Goal: Information Seeking & Learning: Learn about a topic

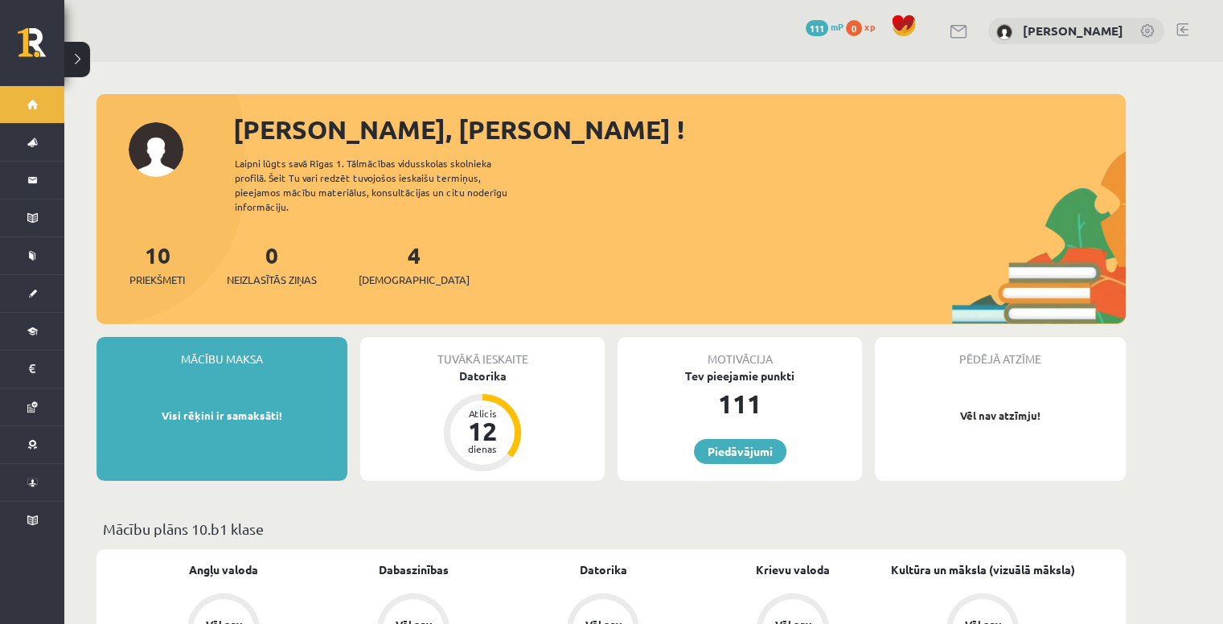
scroll to position [322, 0]
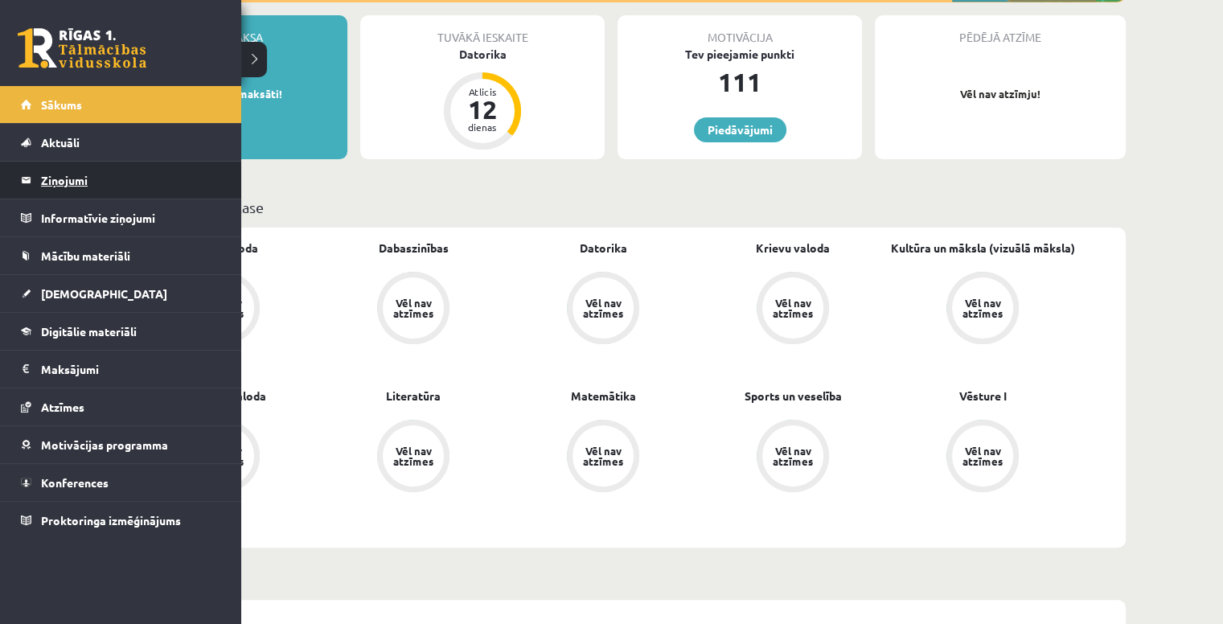
click at [59, 181] on legend "Ziņojumi 0" at bounding box center [131, 180] width 180 height 37
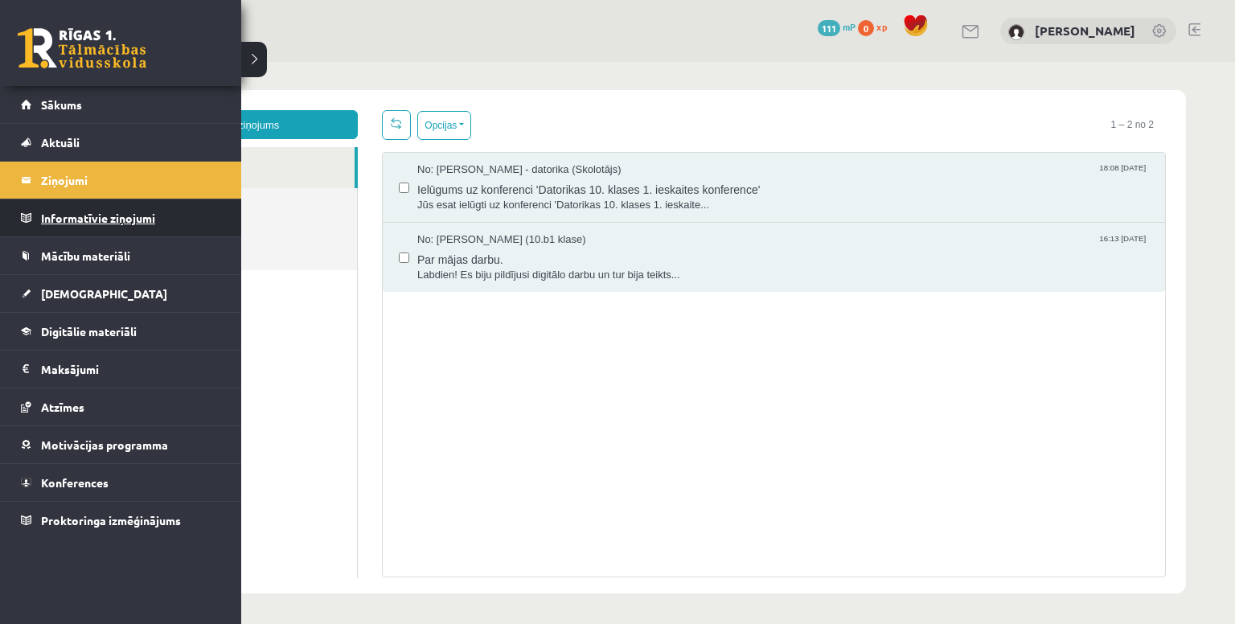
click at [82, 201] on legend "Informatīvie ziņojumi 0" at bounding box center [131, 217] width 180 height 37
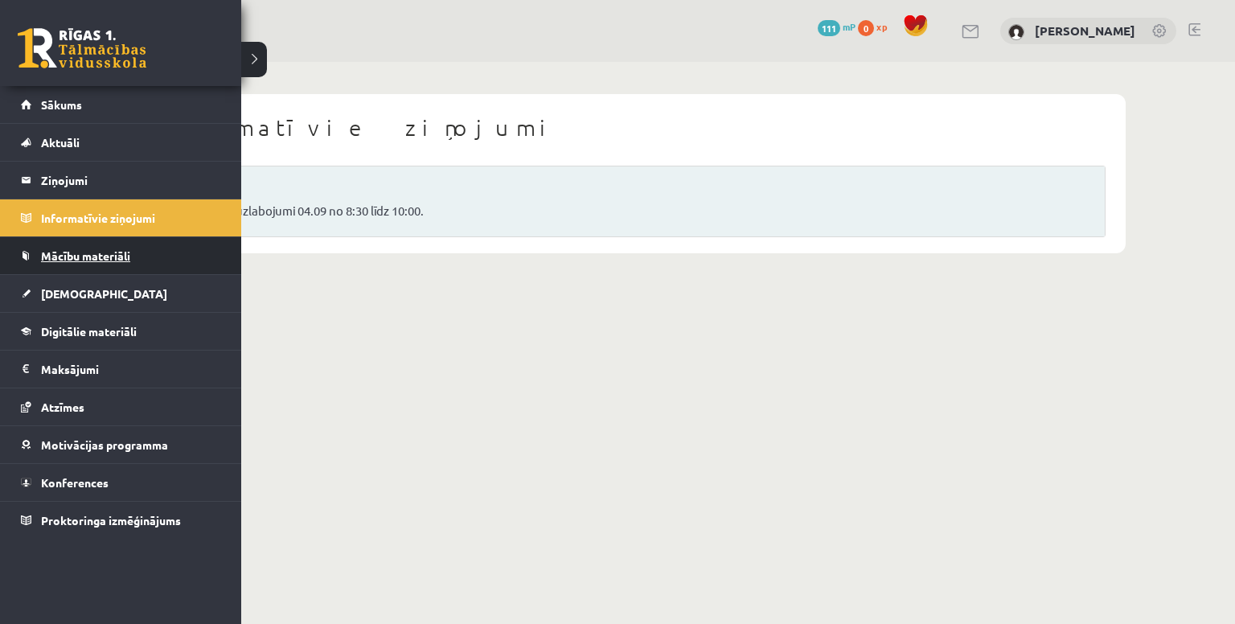
click at [58, 255] on span "Mācību materiāli" at bounding box center [85, 255] width 89 height 14
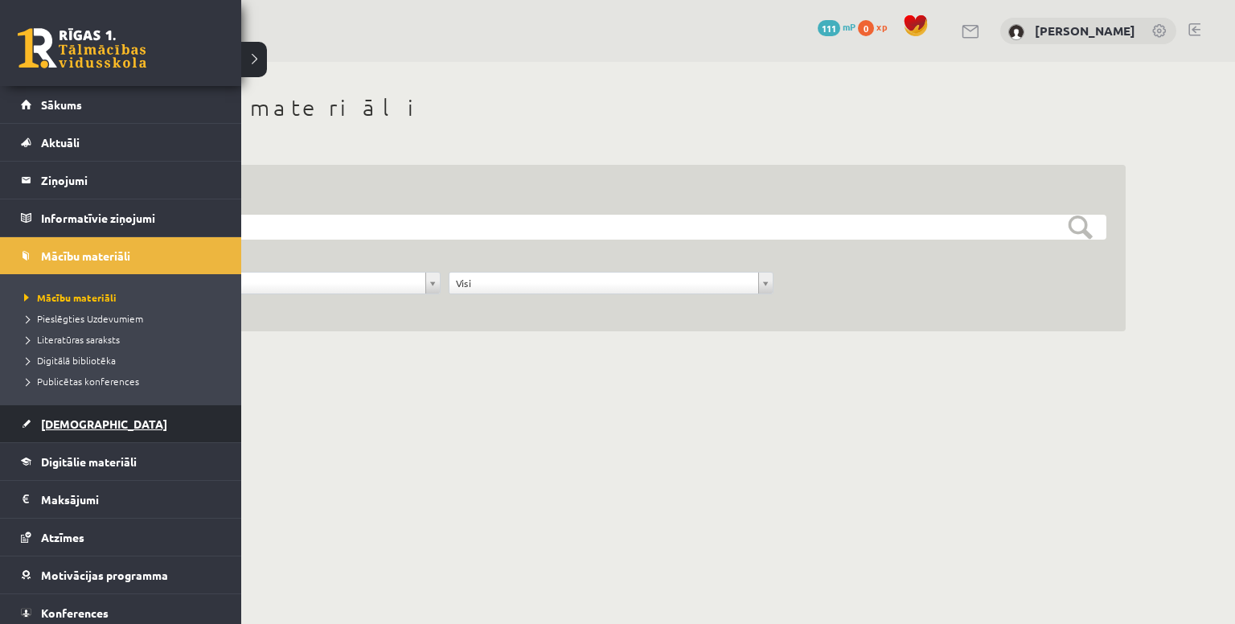
click at [52, 424] on span "[DEMOGRAPHIC_DATA]" at bounding box center [104, 423] width 126 height 14
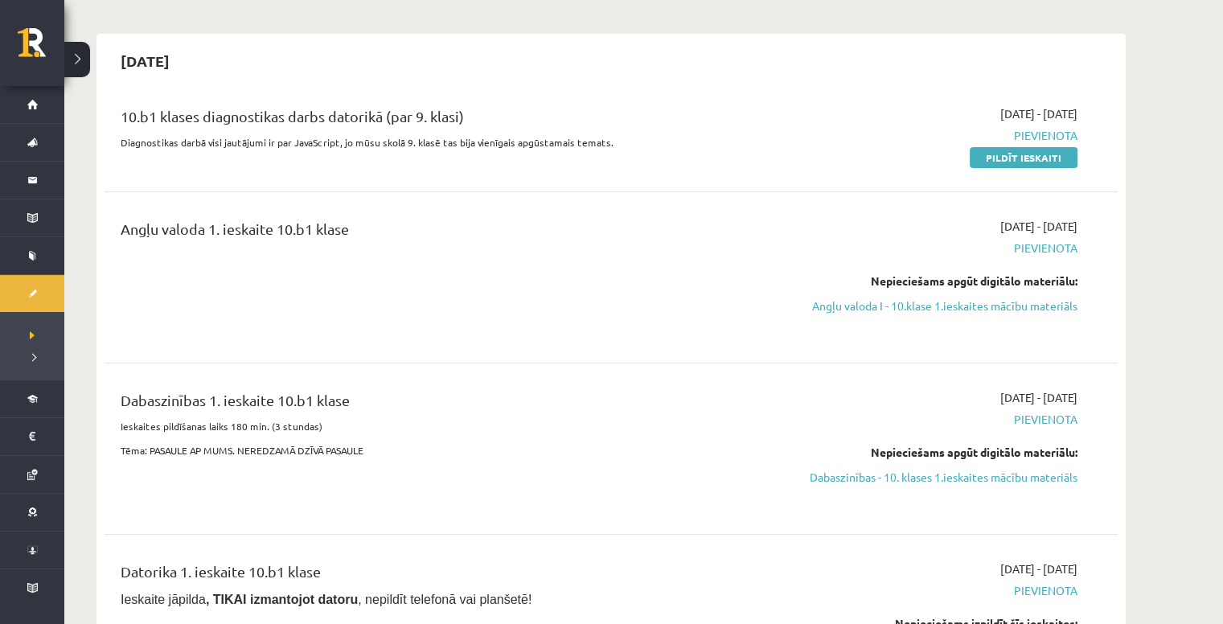
scroll to position [161, 0]
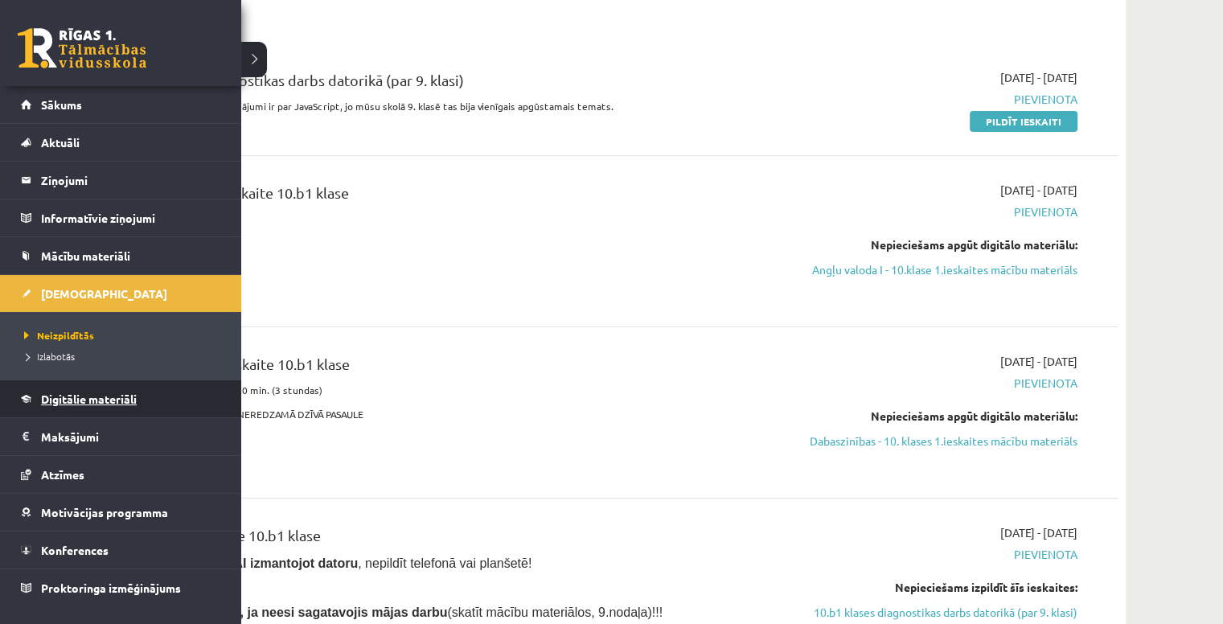
click at [100, 398] on span "Digitālie materiāli" at bounding box center [89, 399] width 96 height 14
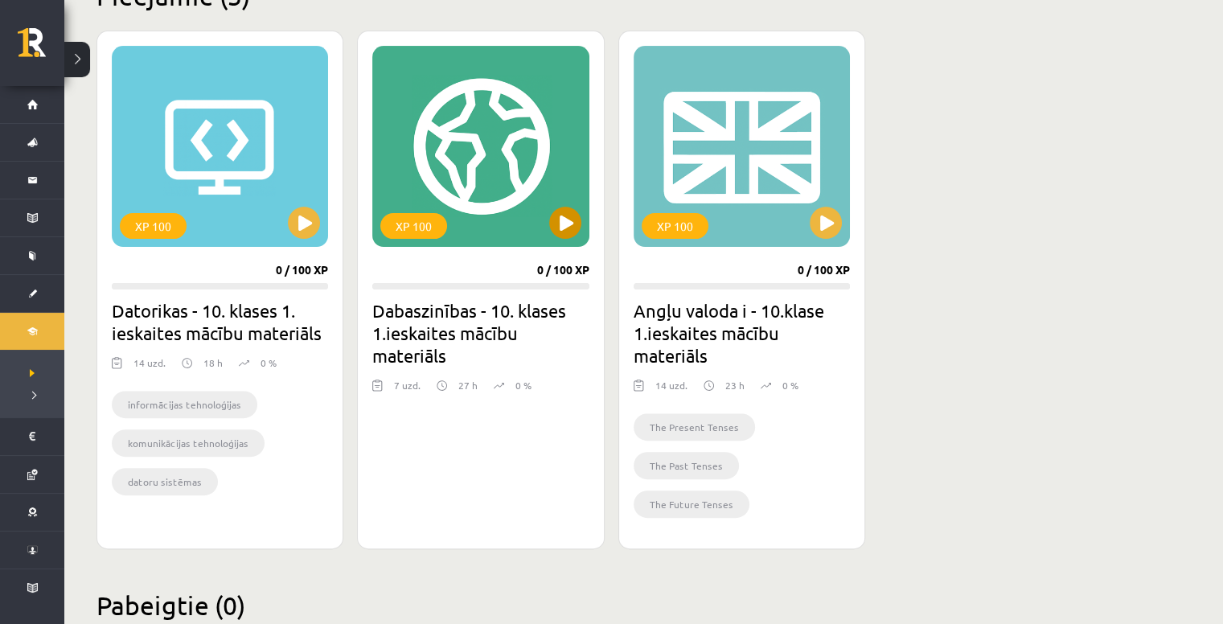
scroll to position [476, 0]
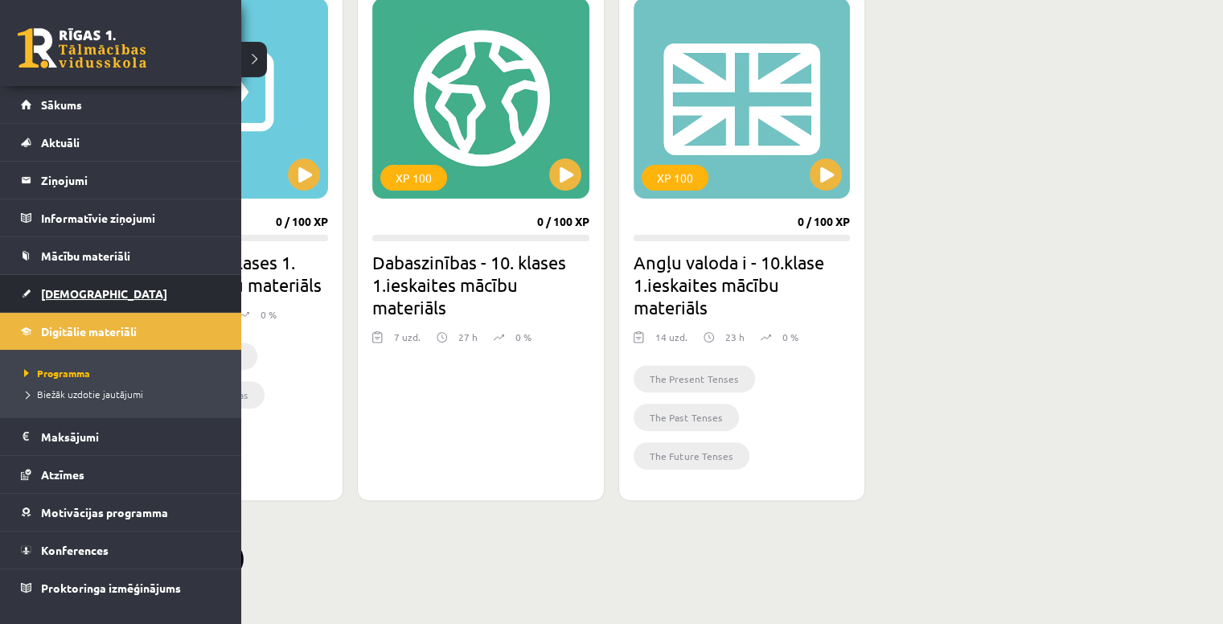
click at [55, 287] on span "[DEMOGRAPHIC_DATA]" at bounding box center [104, 293] width 126 height 14
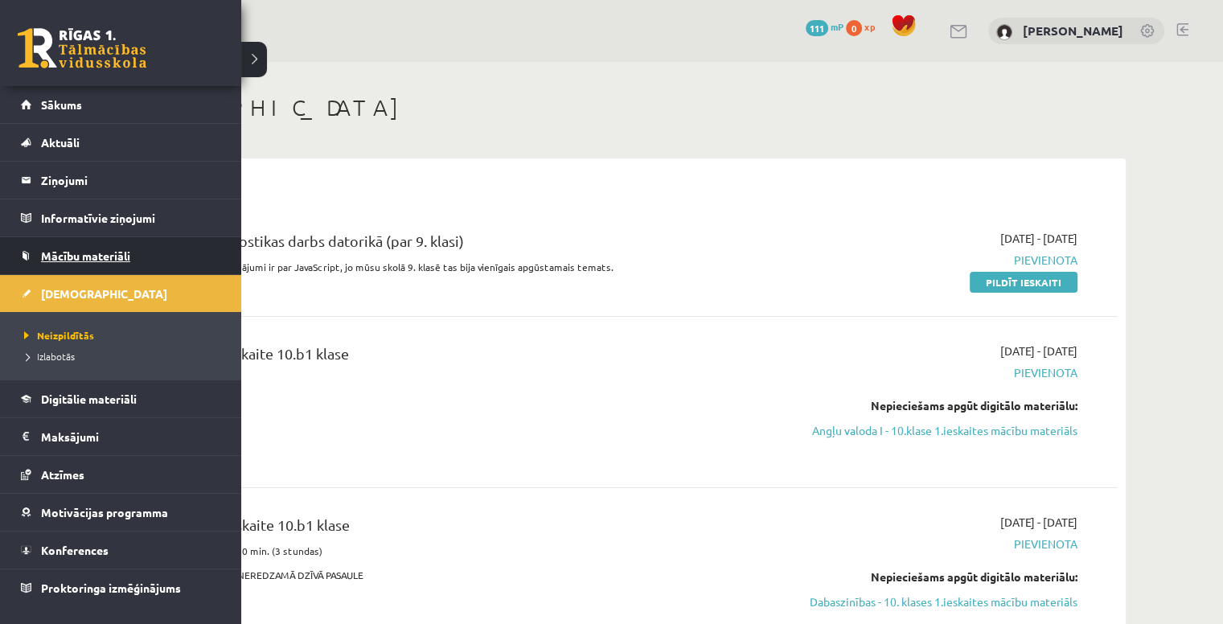
click at [63, 252] on span "Mācību materiāli" at bounding box center [85, 255] width 89 height 14
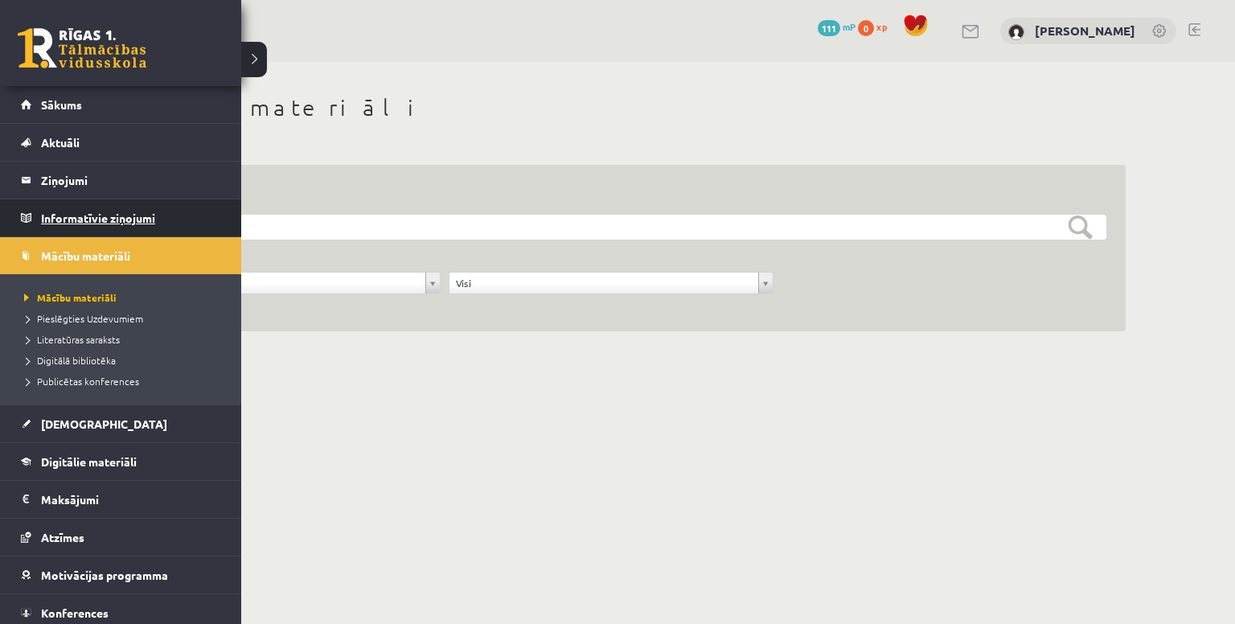
click at [36, 217] on link "Informatīvie ziņojumi 0" at bounding box center [121, 217] width 200 height 37
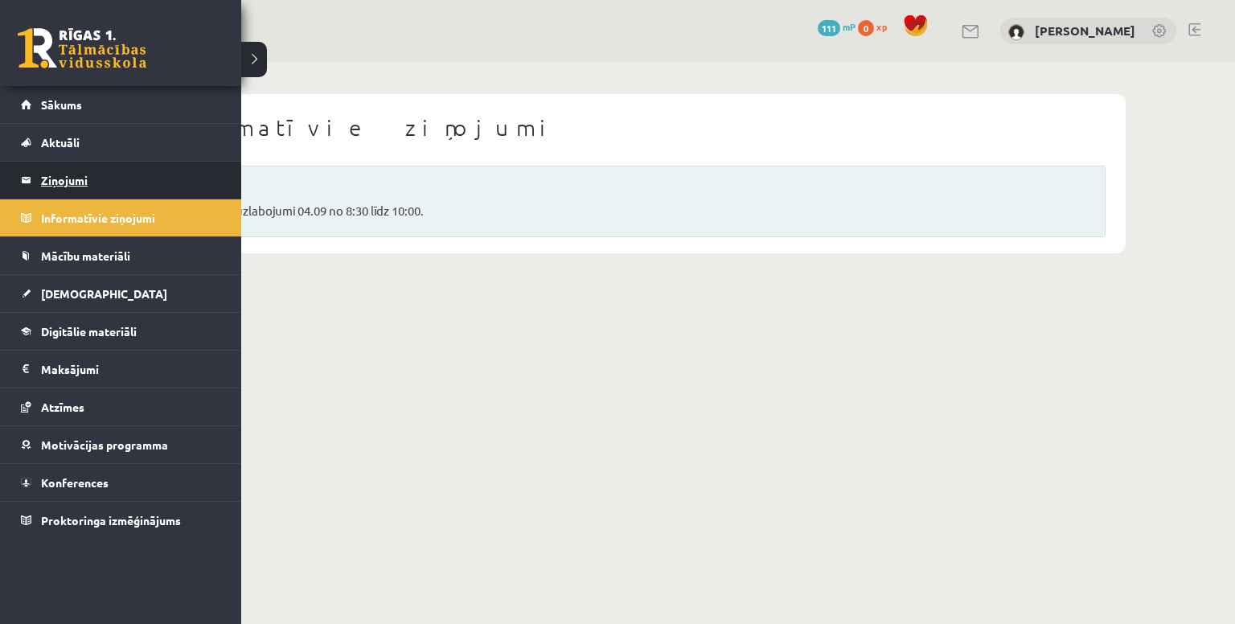
click at [59, 175] on legend "Ziņojumi 0" at bounding box center [131, 180] width 180 height 37
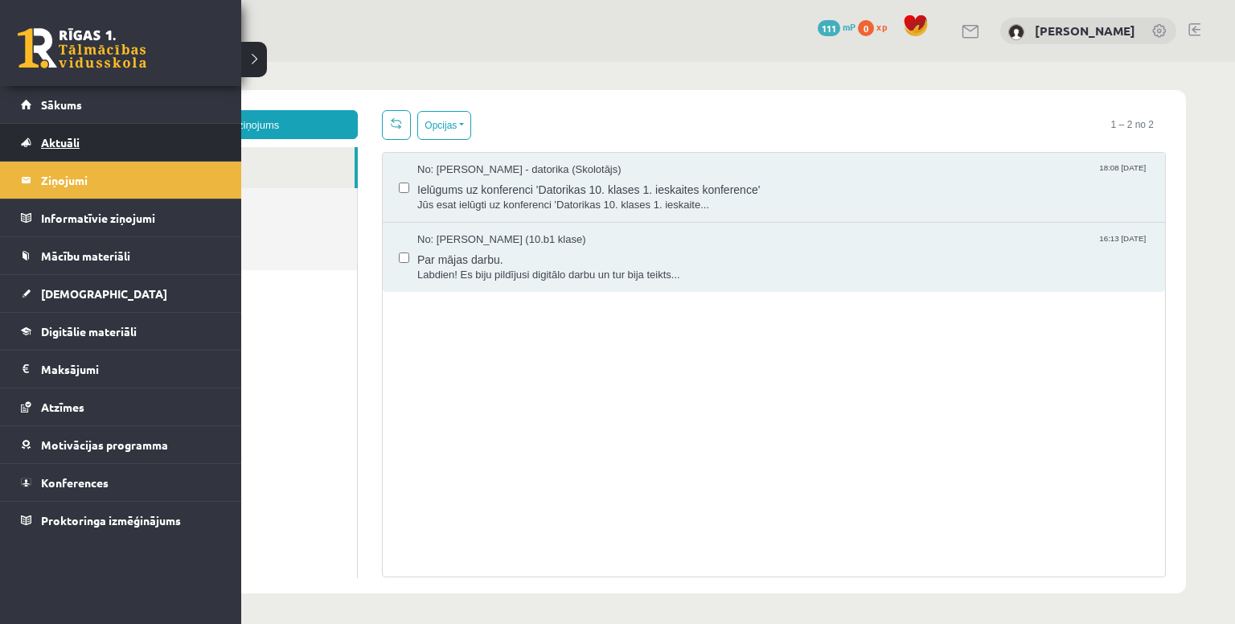
click at [75, 140] on span "Aktuāli" at bounding box center [60, 142] width 39 height 14
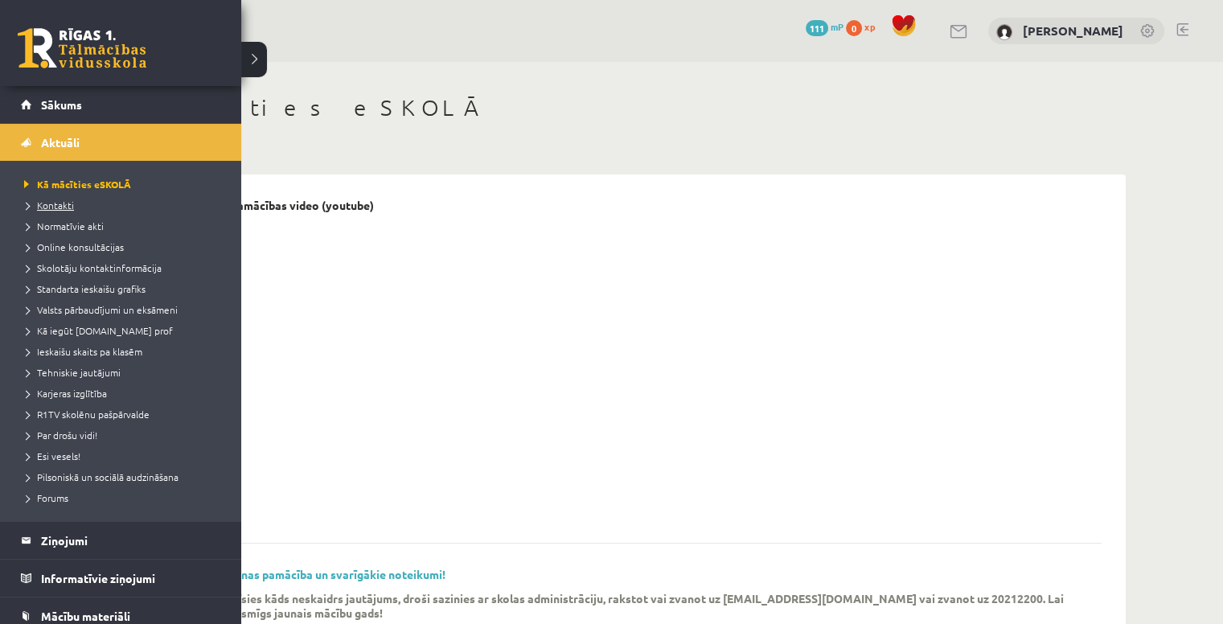
click at [69, 207] on span "Kontakti" at bounding box center [47, 205] width 54 height 13
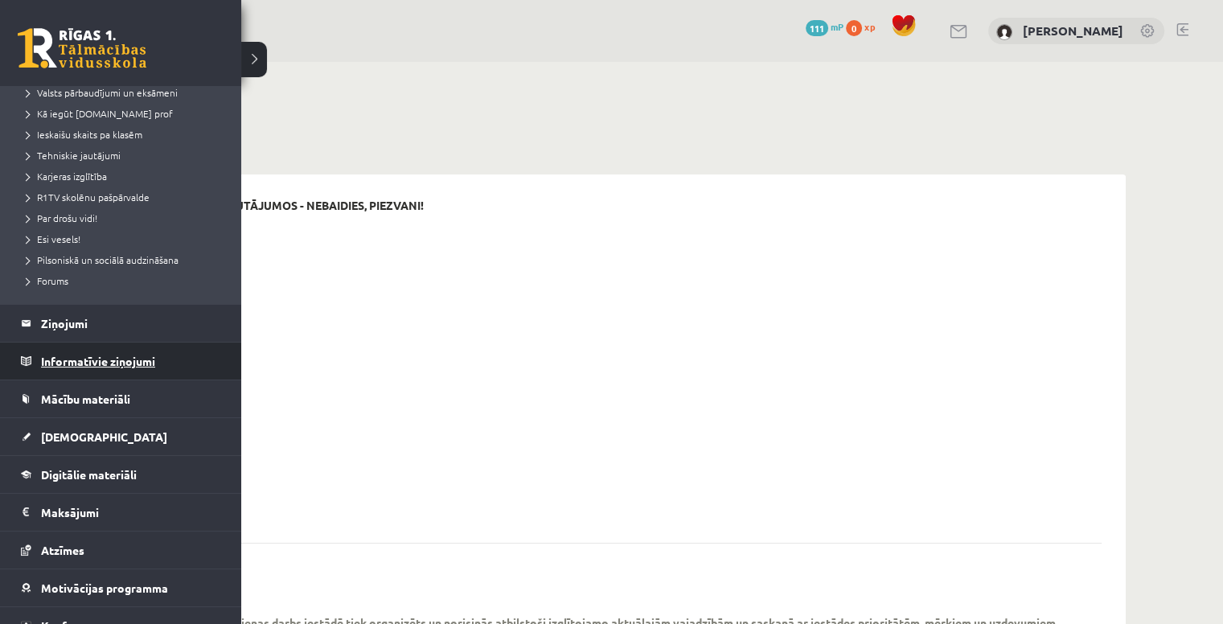
scroll to position [241, 0]
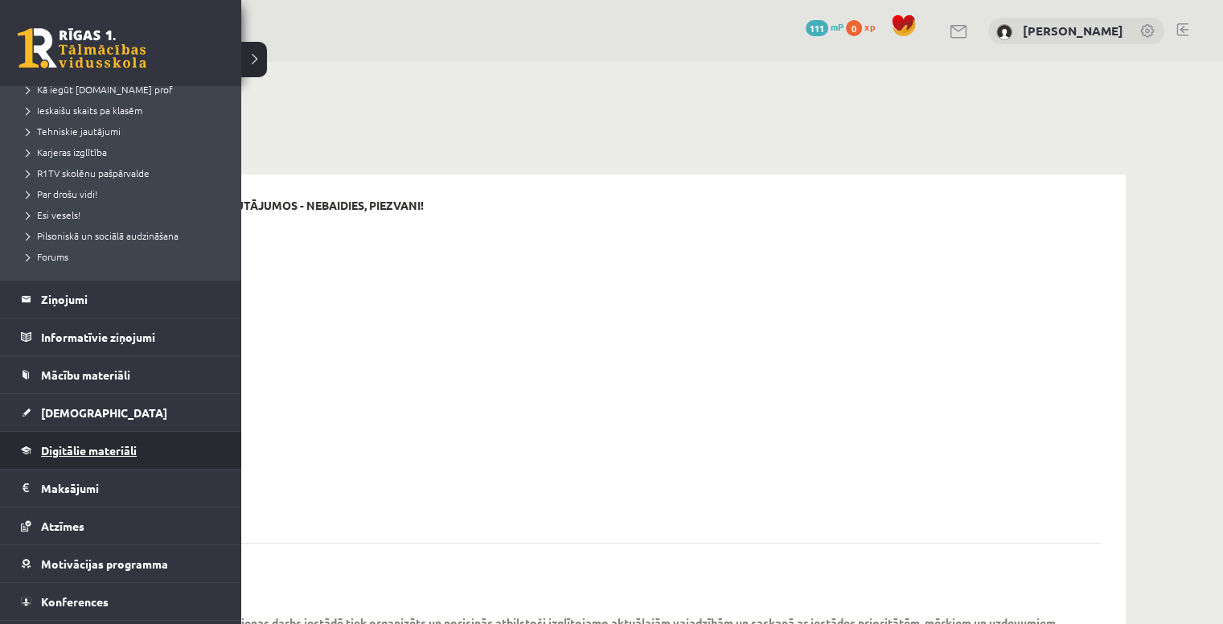
click at [120, 448] on span "Digitālie materiāli" at bounding box center [89, 450] width 96 height 14
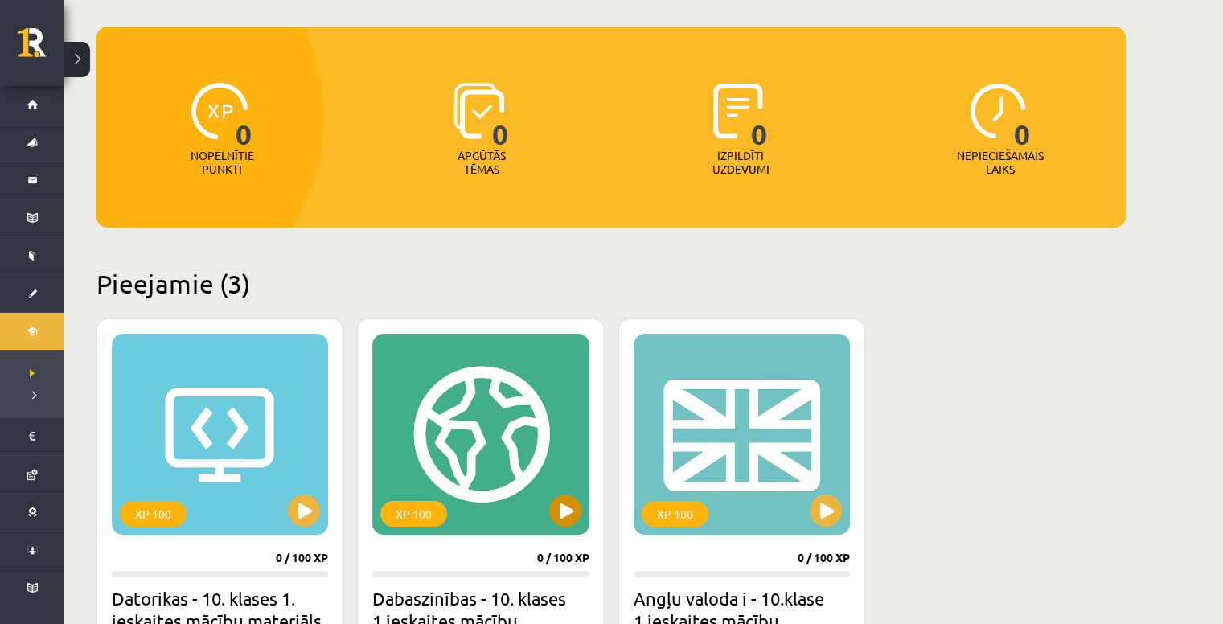
scroll to position [241, 0]
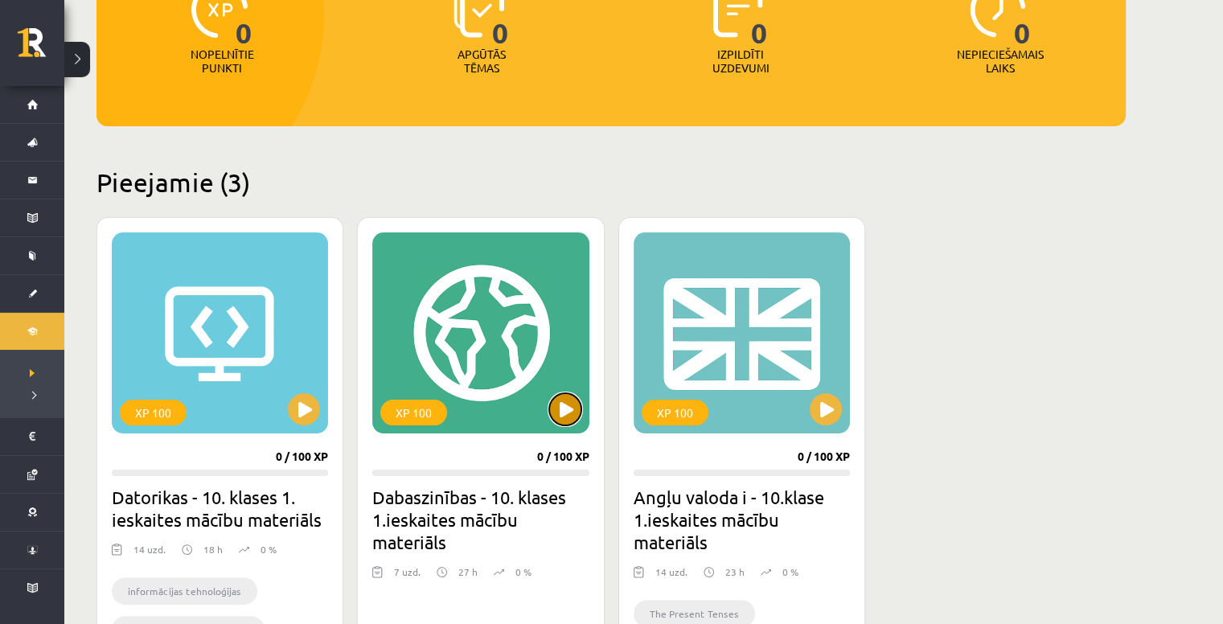
click at [573, 407] on button at bounding box center [565, 409] width 32 height 32
click at [416, 416] on div "XP 100" at bounding box center [413, 413] width 67 height 26
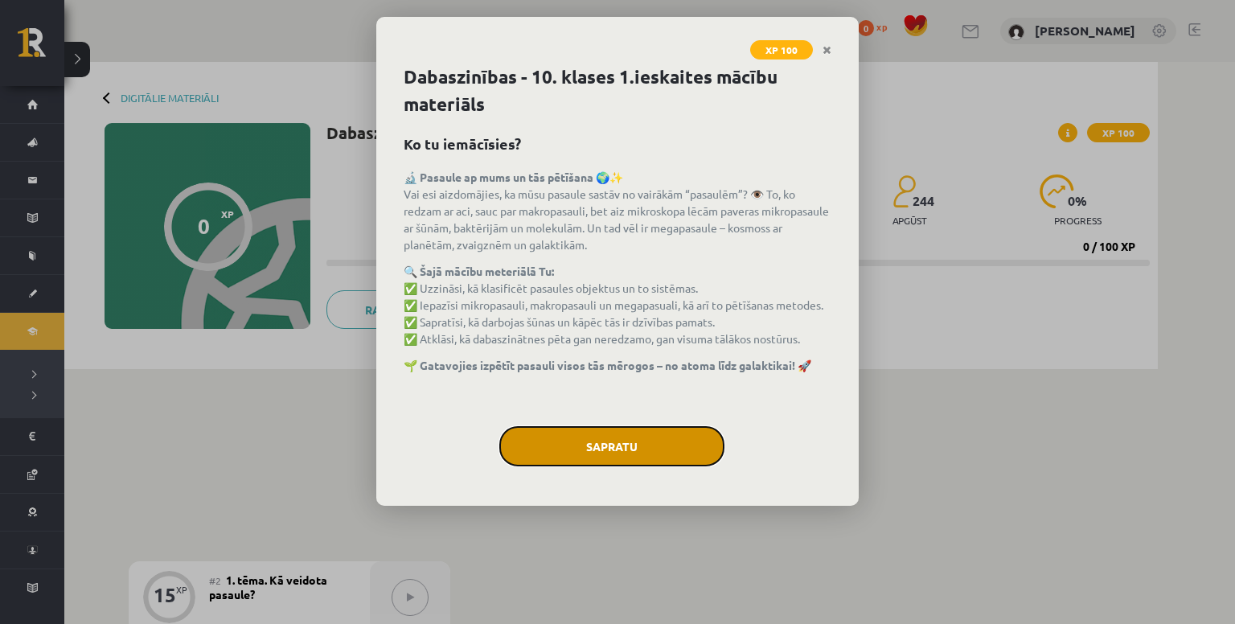
click at [609, 453] on button "Sapratu" at bounding box center [611, 446] width 225 height 40
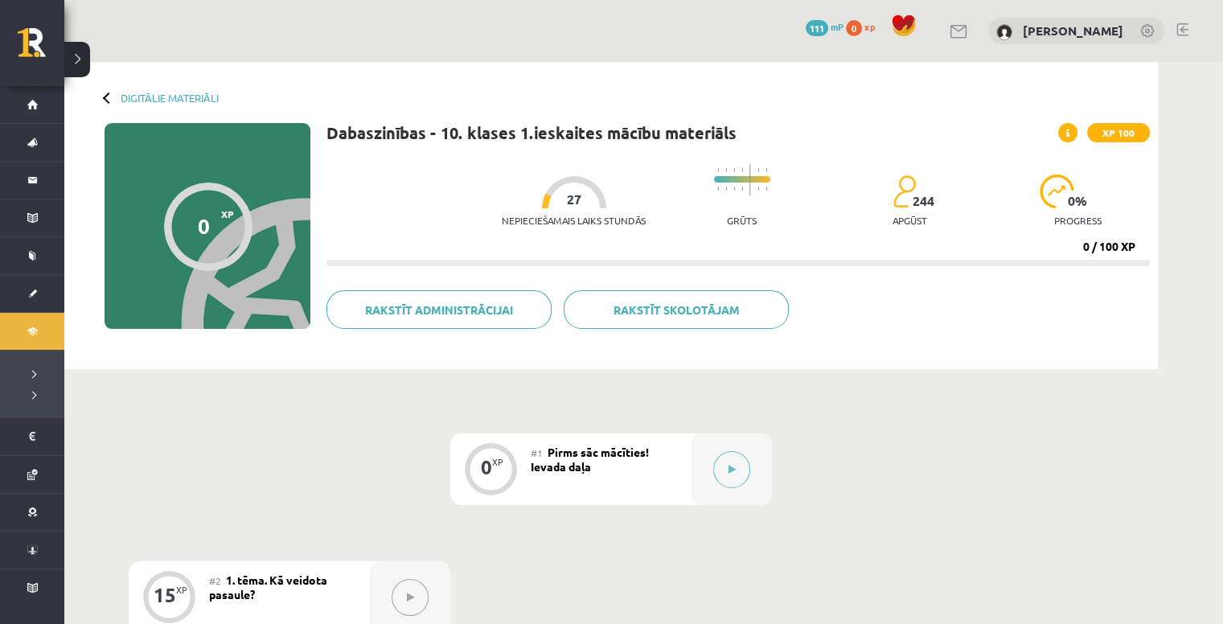
click at [107, 93] on div at bounding box center [108, 97] width 11 height 11
click at [106, 98] on div at bounding box center [108, 97] width 11 height 11
click at [143, 96] on link "Digitālie materiāli" at bounding box center [170, 98] width 98 height 12
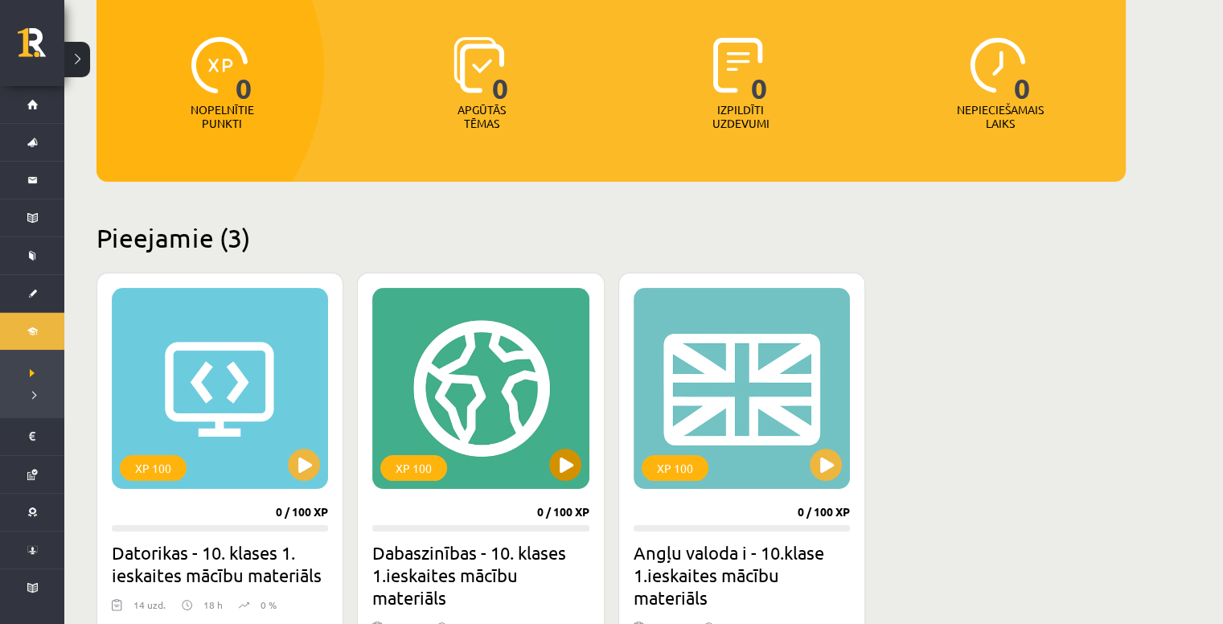
scroll to position [241, 0]
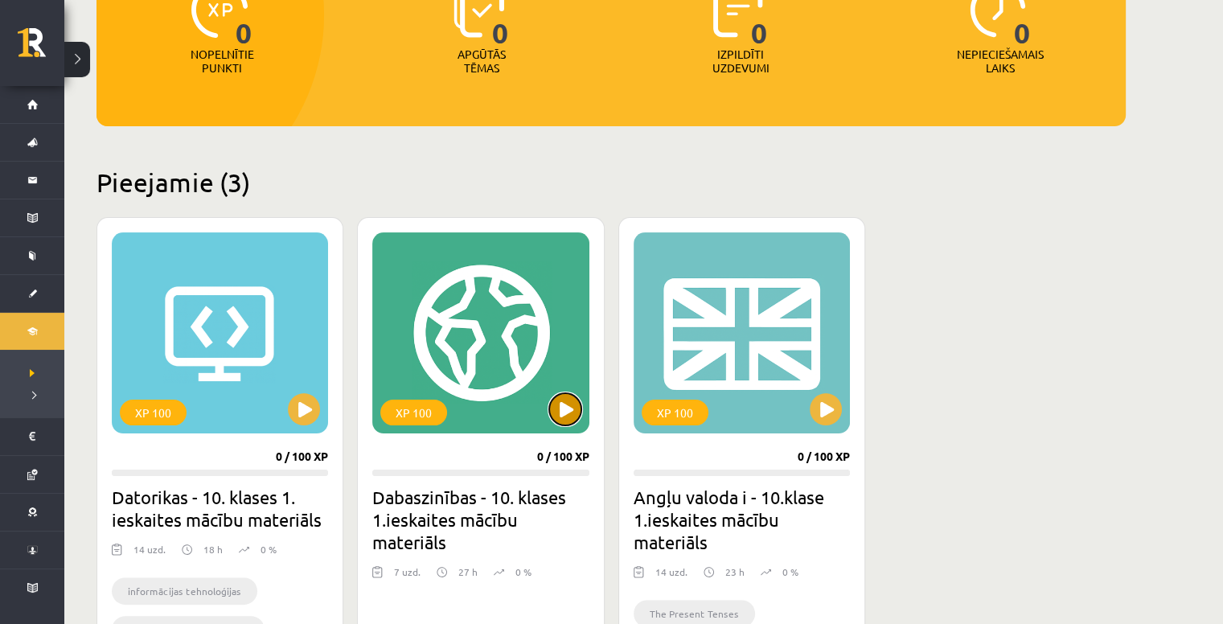
click at [563, 406] on button at bounding box center [565, 409] width 32 height 32
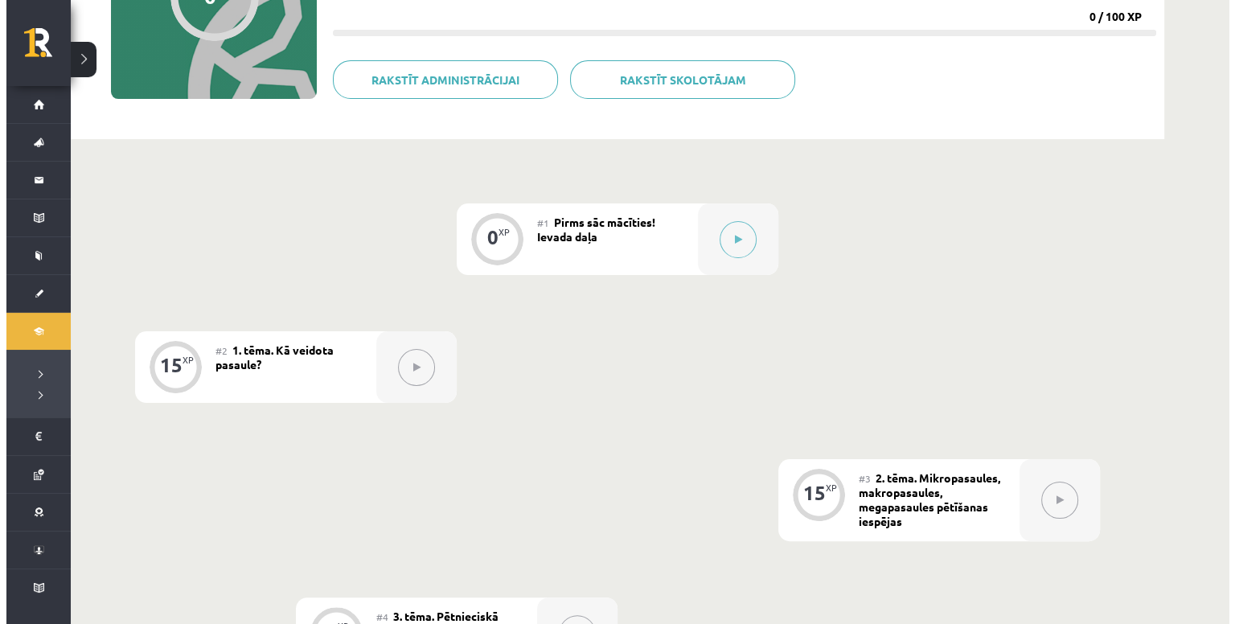
scroll to position [241, 0]
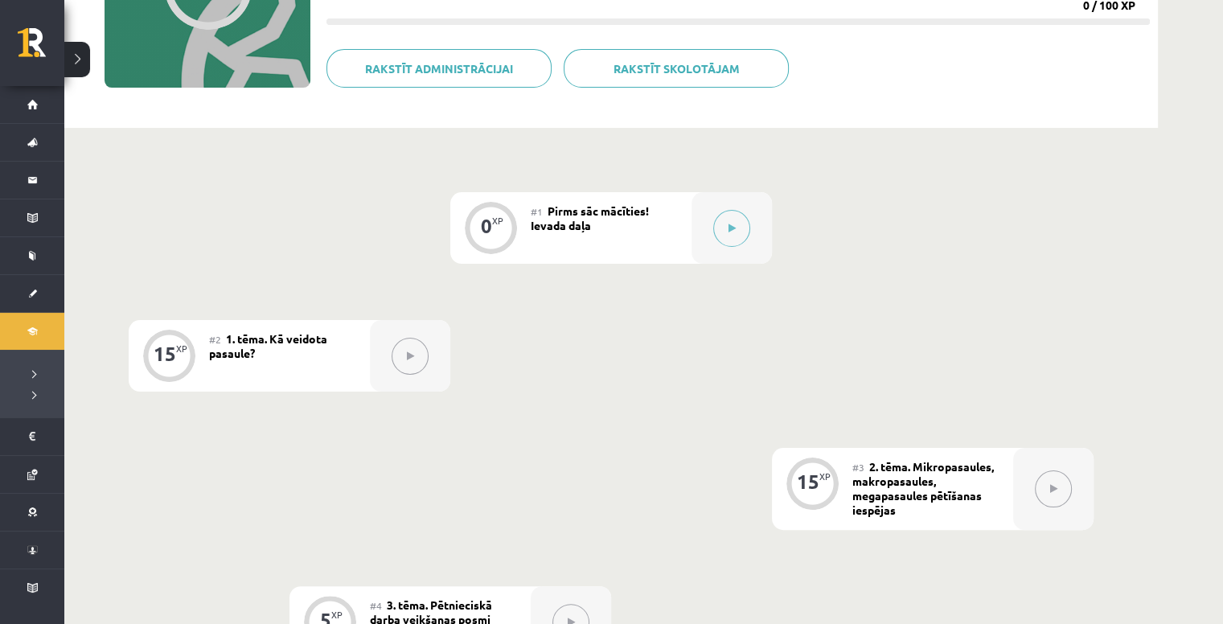
click at [398, 359] on button at bounding box center [410, 356] width 37 height 37
click at [724, 231] on button at bounding box center [731, 228] width 37 height 37
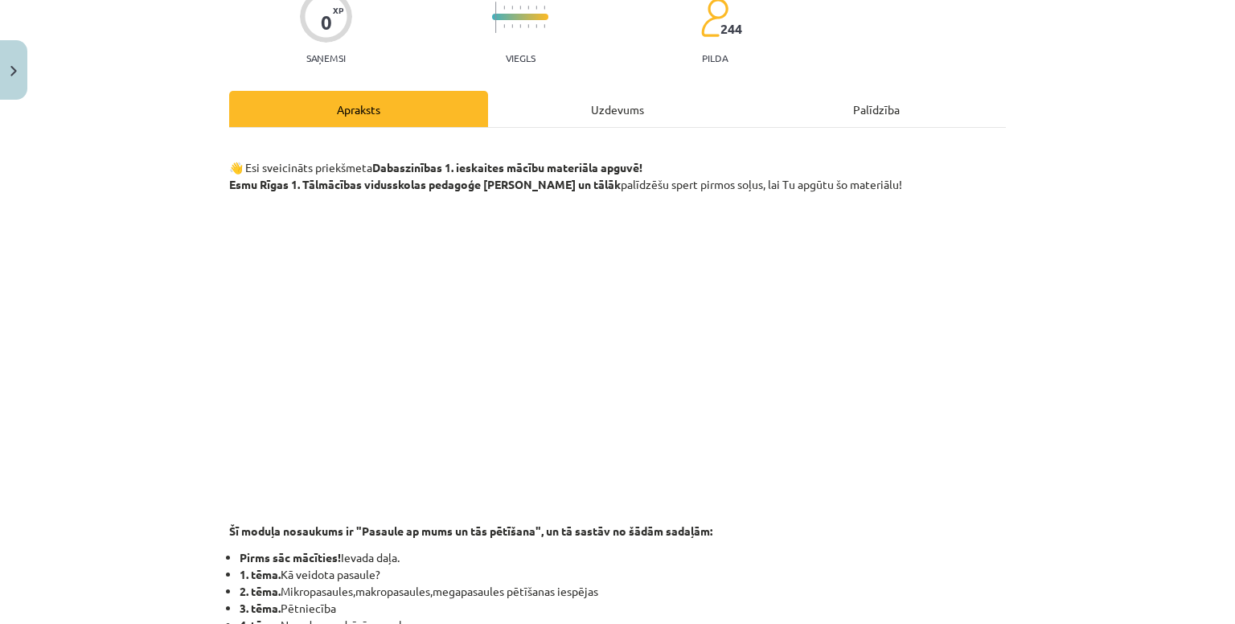
scroll to position [161, 0]
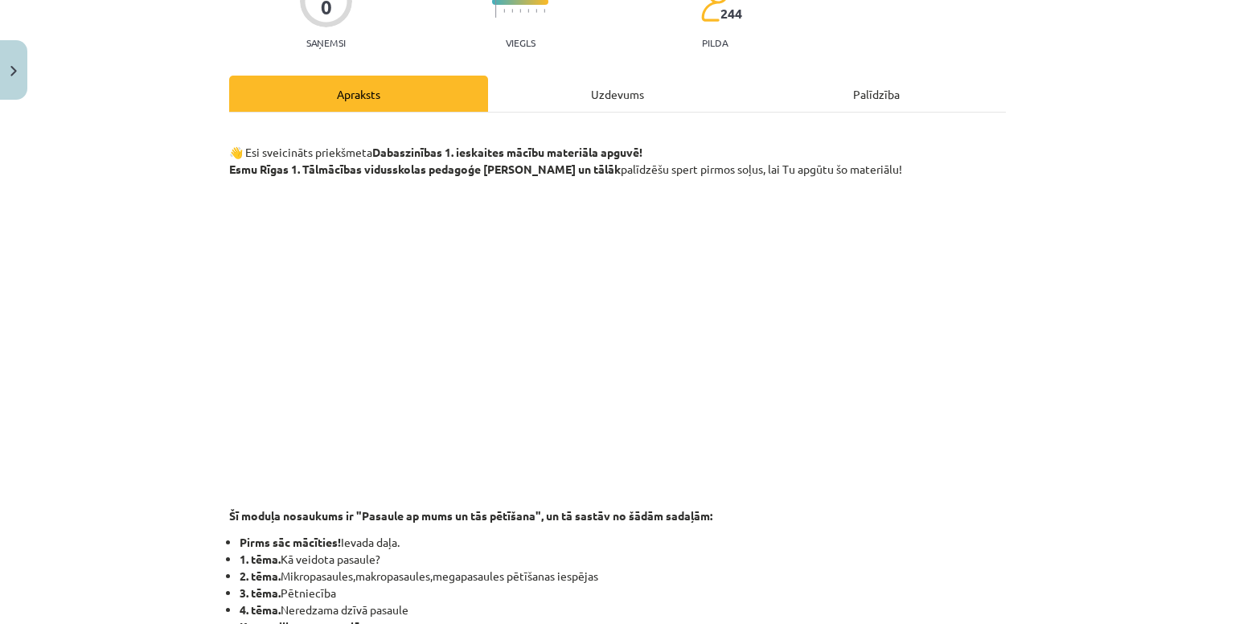
click at [617, 89] on div "Uzdevums" at bounding box center [617, 94] width 259 height 36
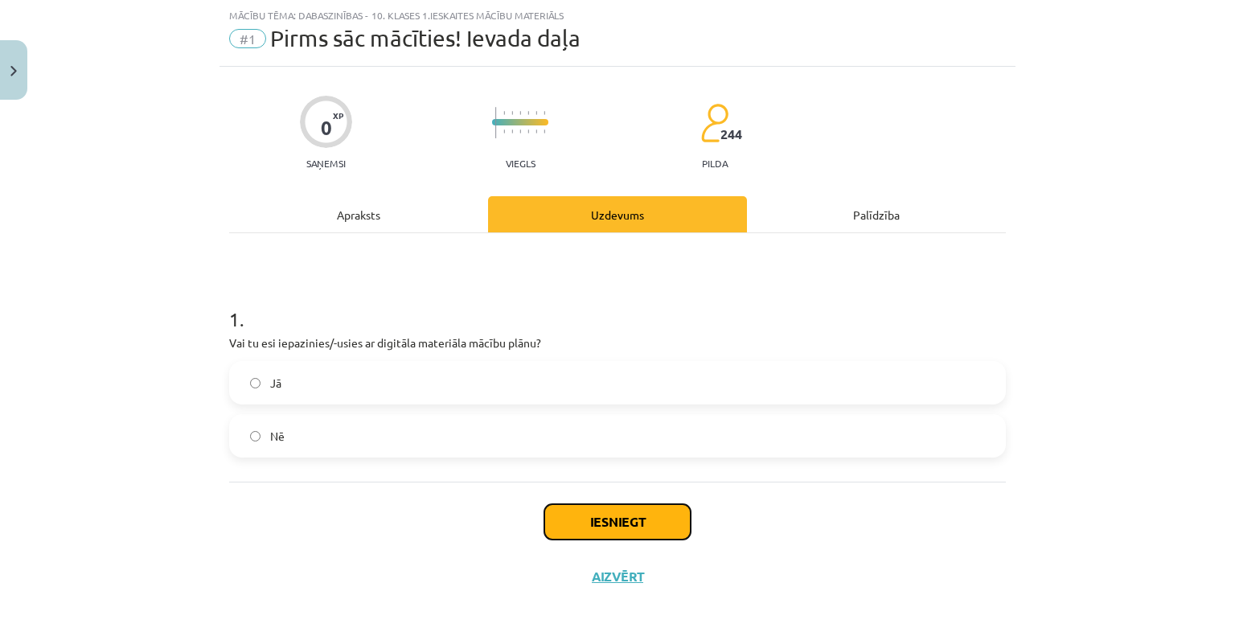
click at [598, 535] on button "Iesniegt" at bounding box center [617, 521] width 146 height 35
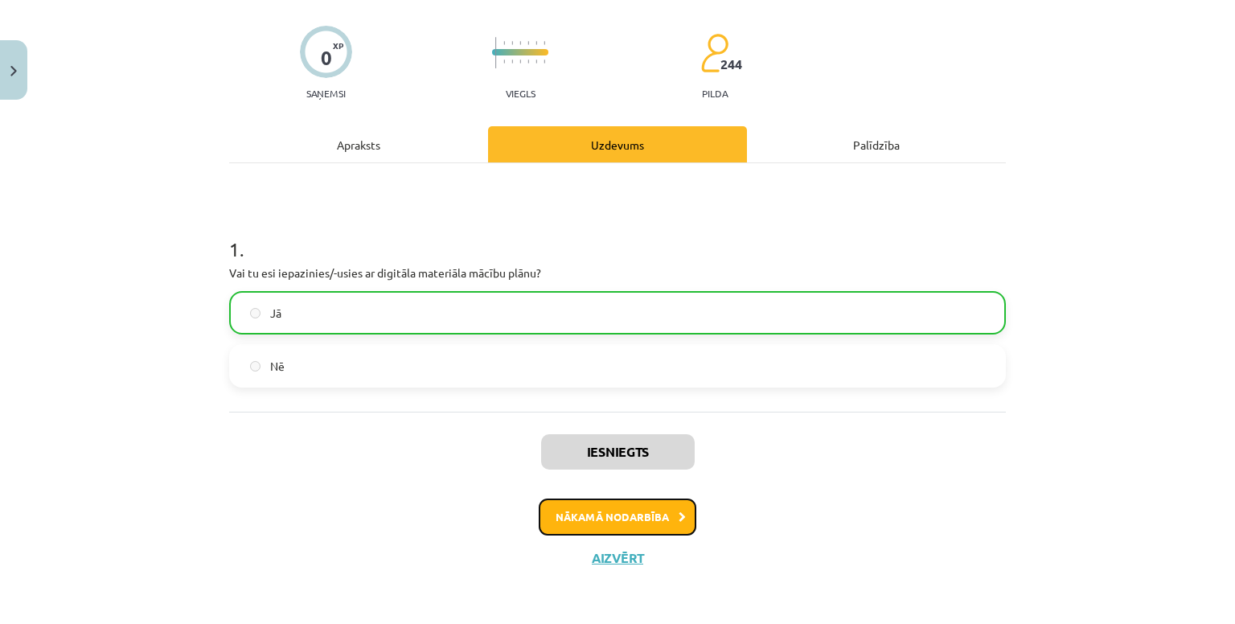
click at [600, 519] on button "Nākamā nodarbība" at bounding box center [618, 517] width 158 height 37
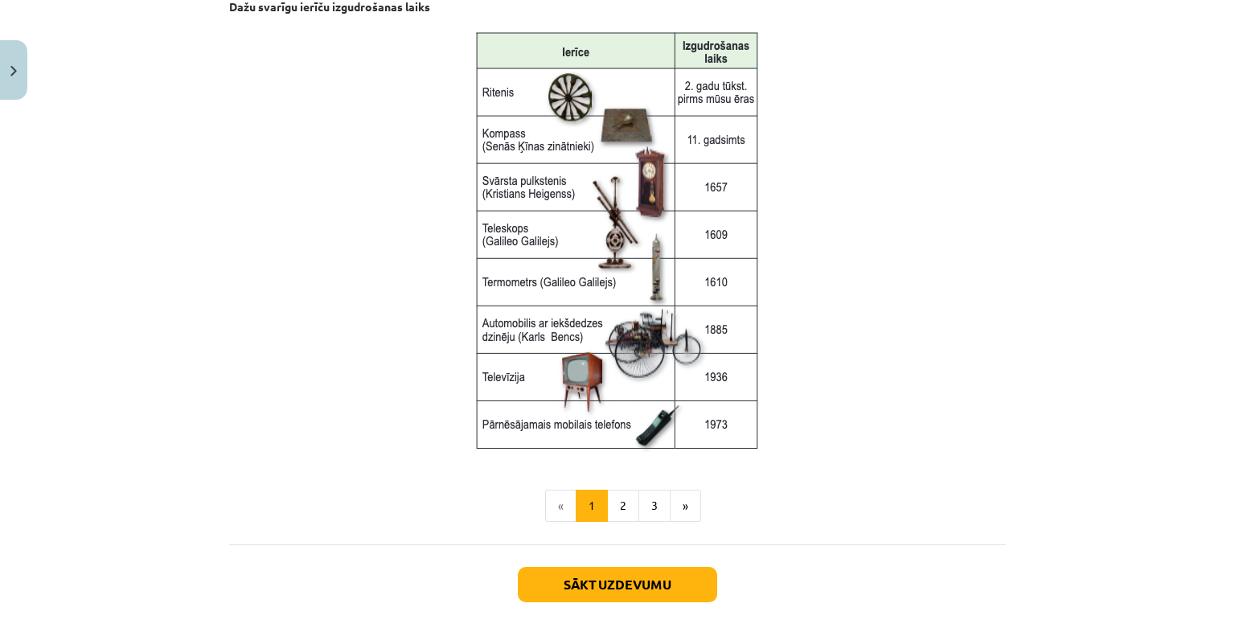
scroll to position [2129, 0]
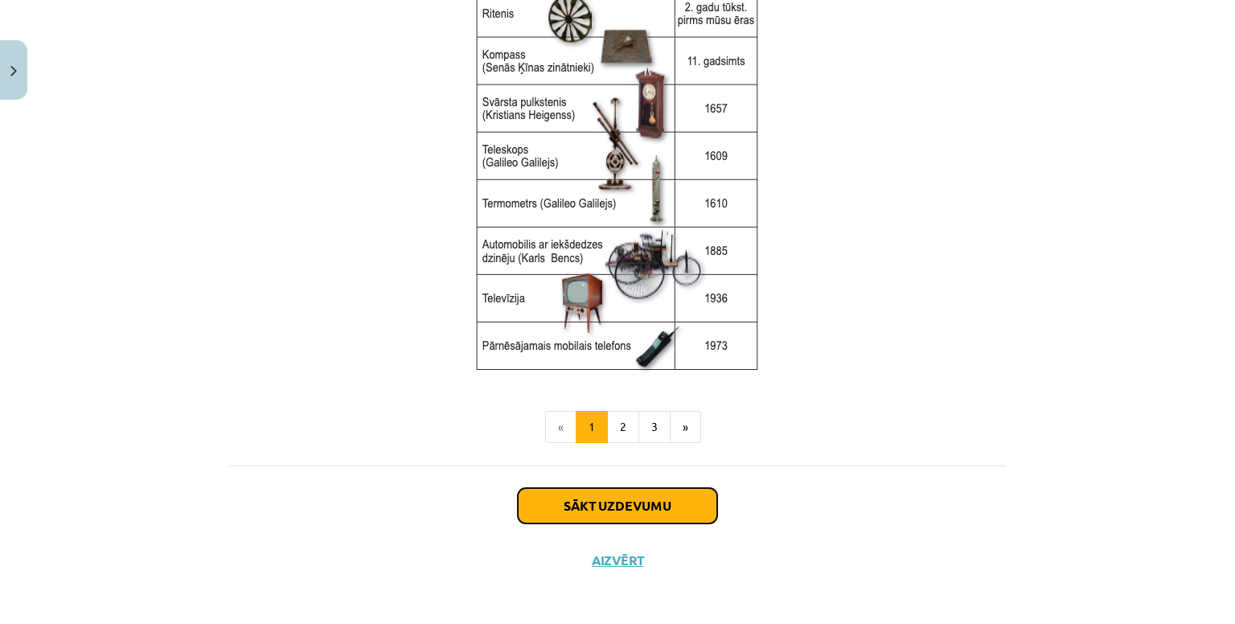
click at [627, 499] on button "Sākt uzdevumu" at bounding box center [617, 505] width 199 height 35
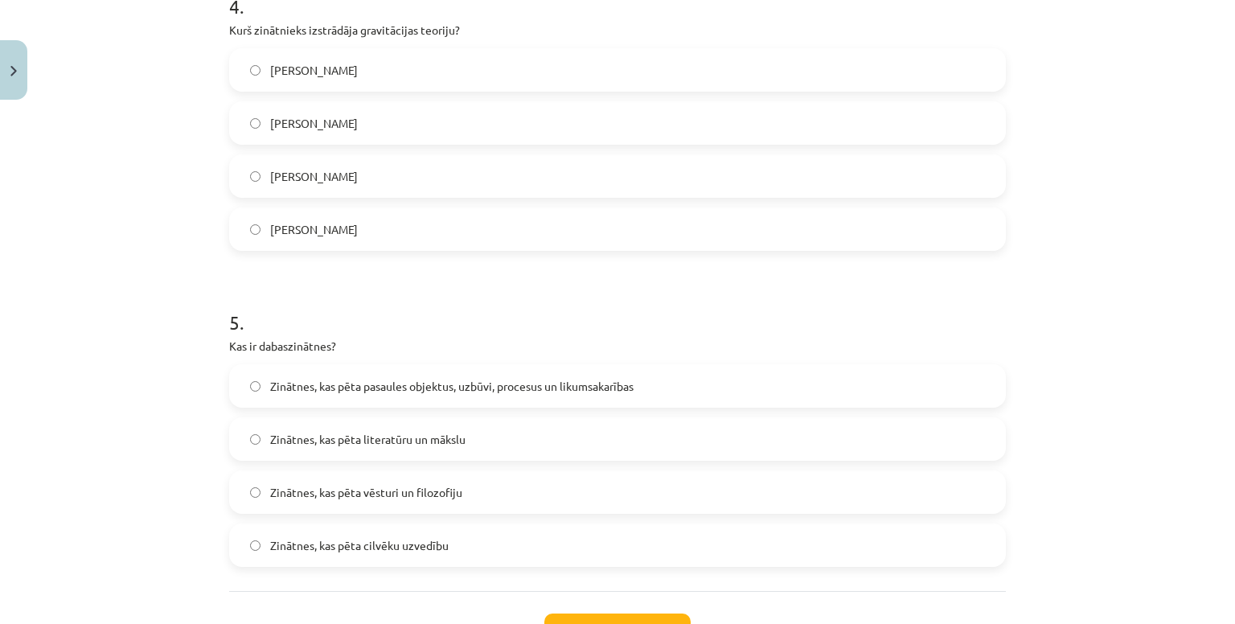
scroll to position [1407, 0]
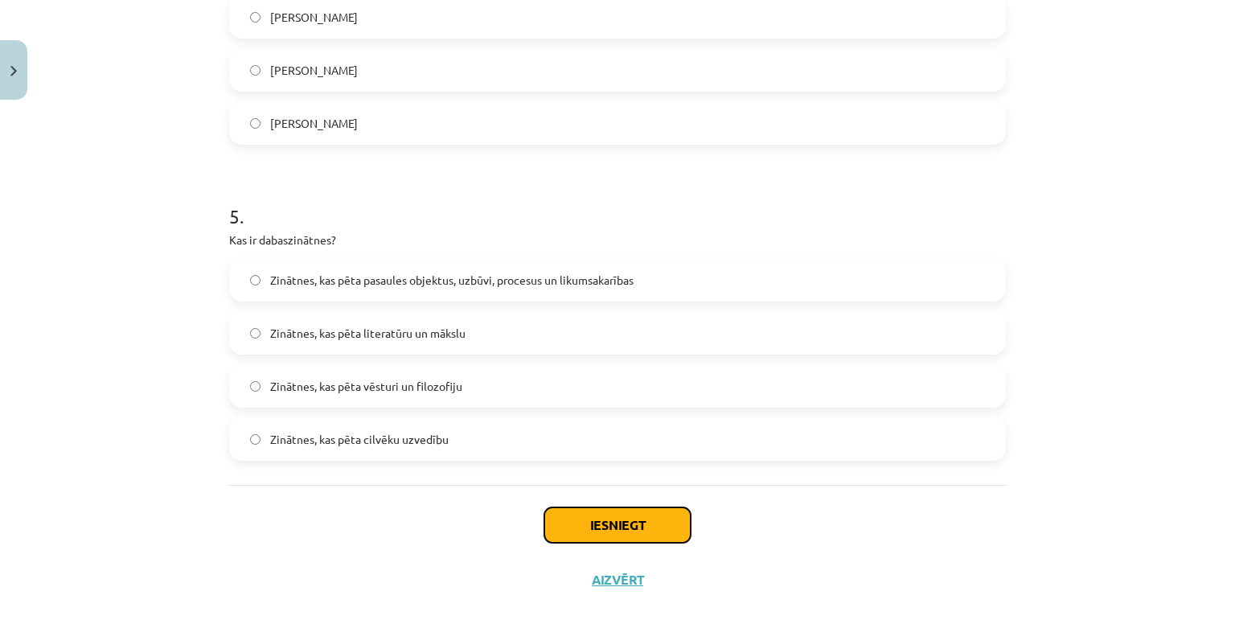
click at [643, 515] on button "Iesniegt" at bounding box center [617, 524] width 146 height 35
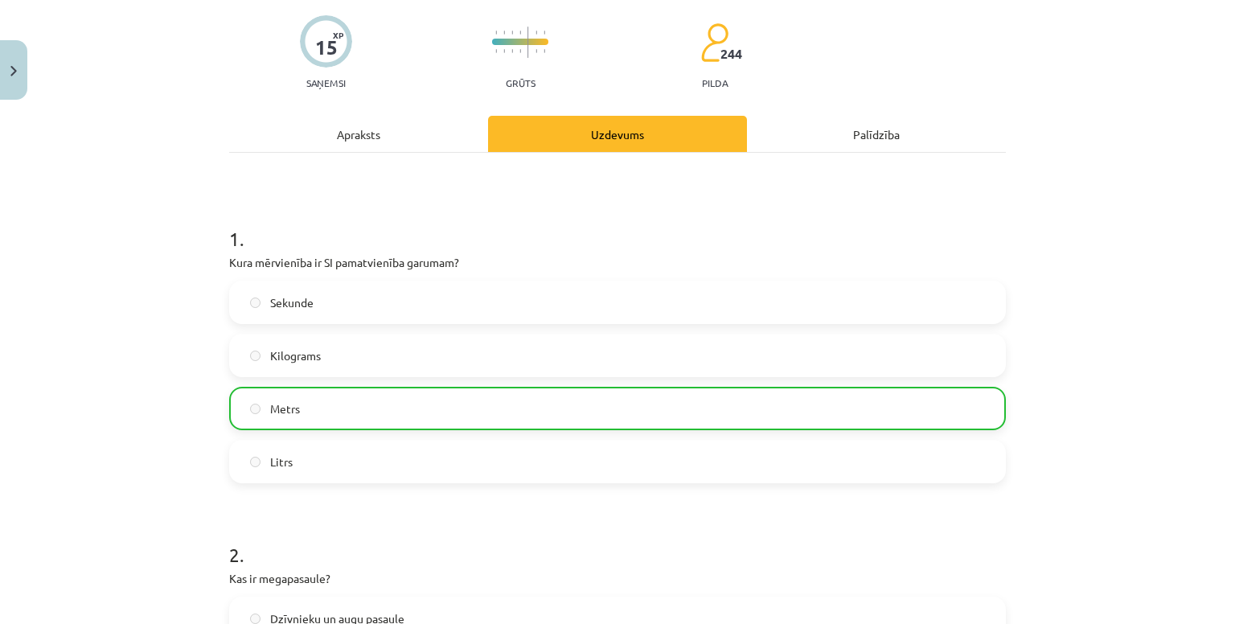
scroll to position [0, 0]
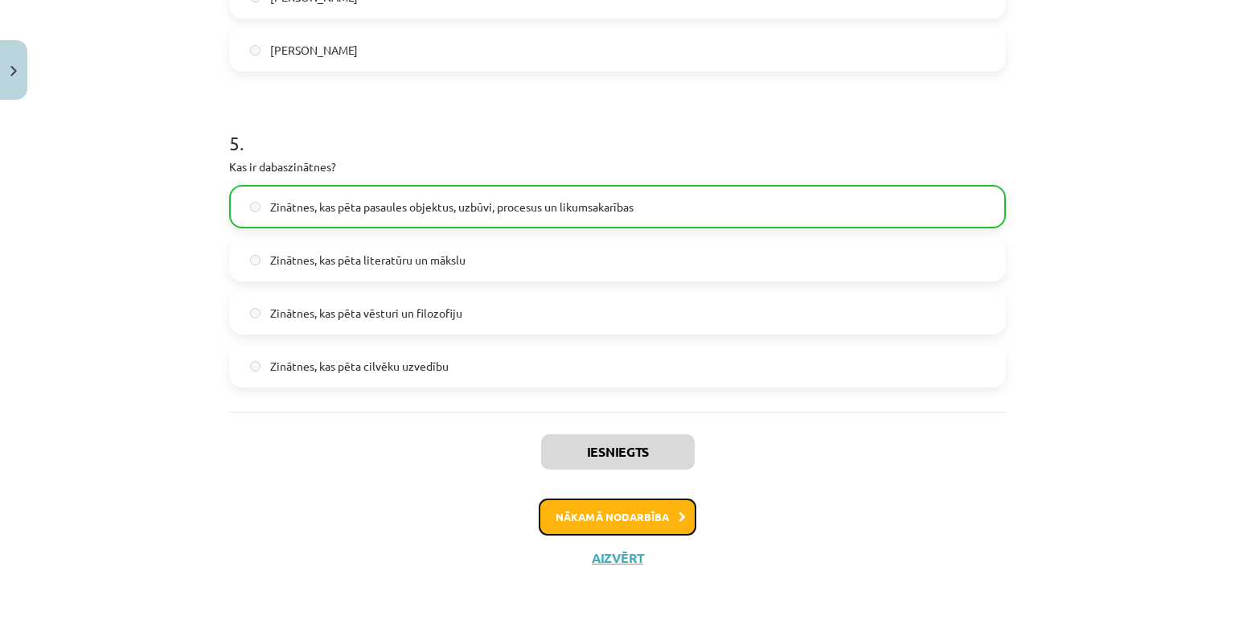
click at [670, 527] on button "Nākamā nodarbība" at bounding box center [618, 517] width 158 height 37
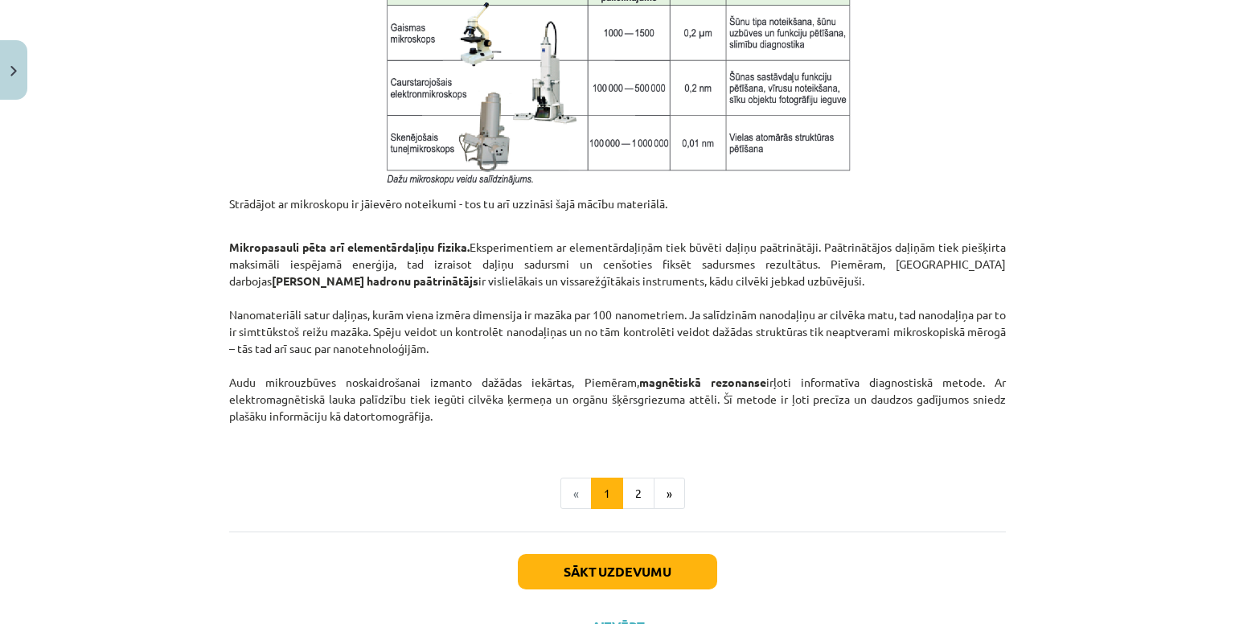
scroll to position [1338, 0]
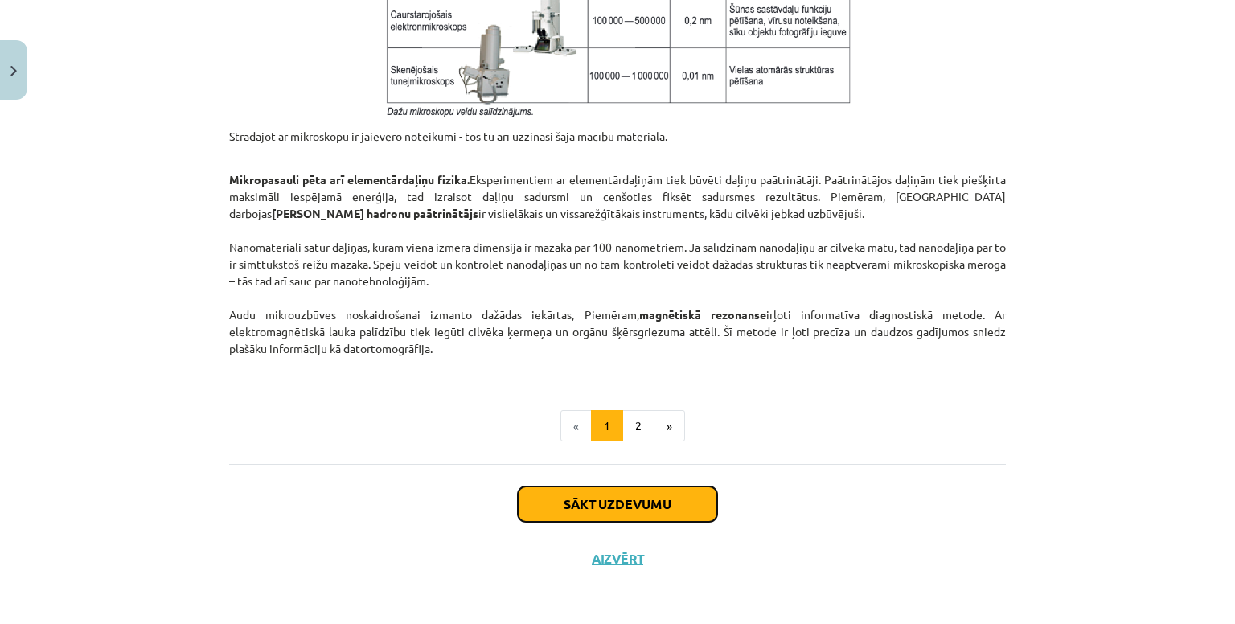
click at [650, 494] on button "Sākt uzdevumu" at bounding box center [617, 503] width 199 height 35
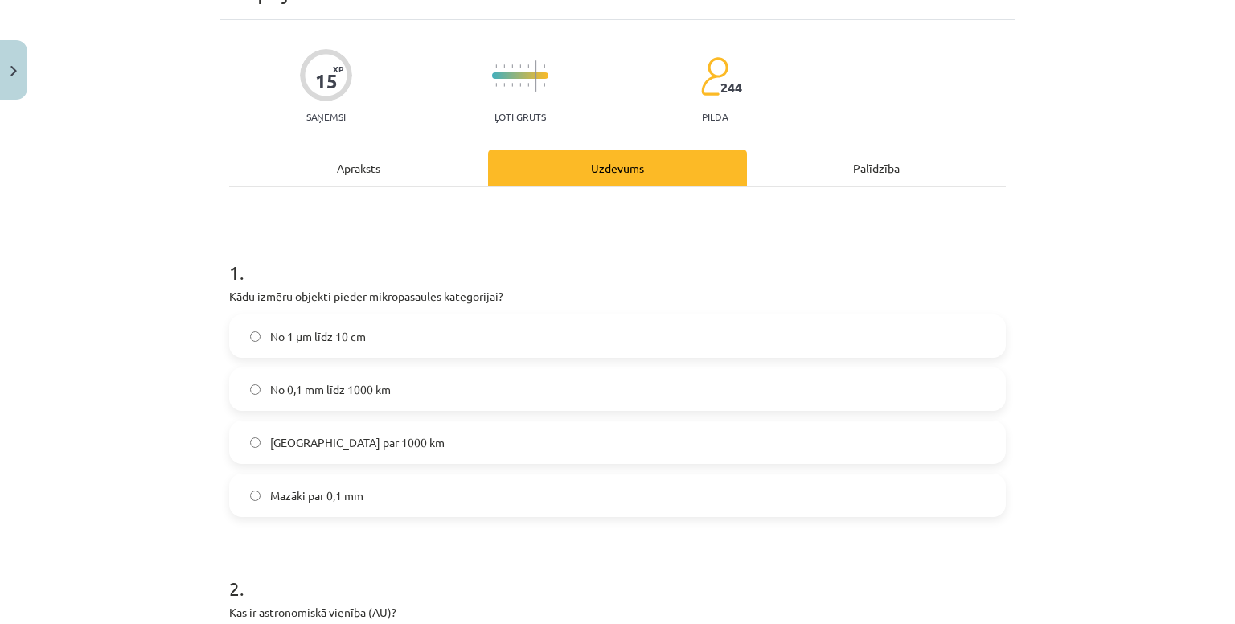
scroll to position [40, 0]
